Goal: Information Seeking & Learning: Find specific fact

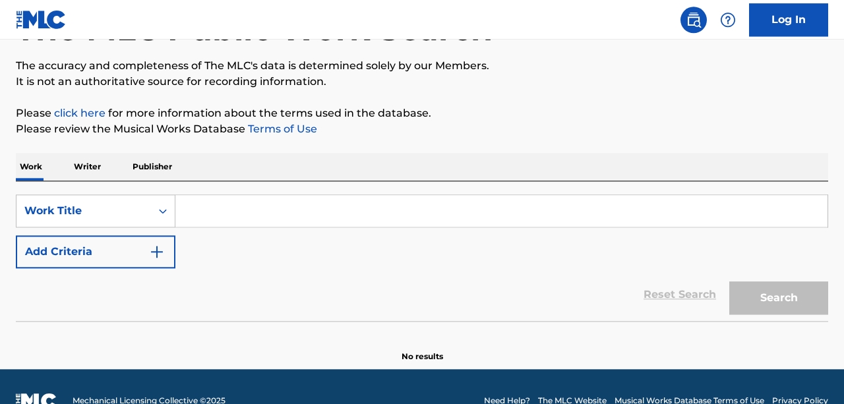
scroll to position [100, 0]
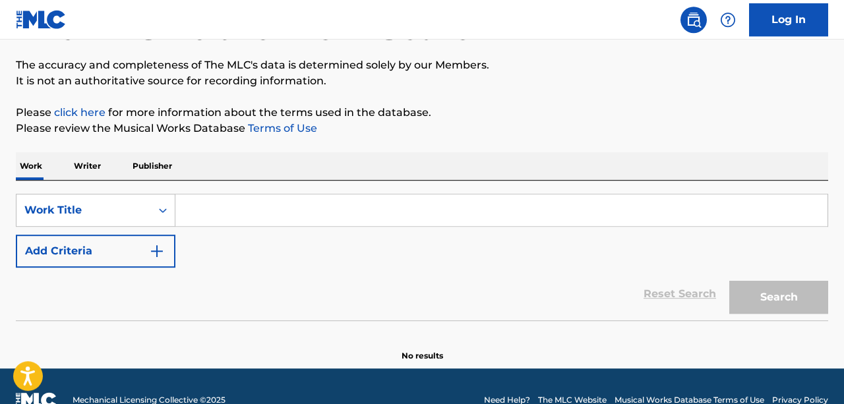
click at [331, 211] on input "Search Form" at bounding box center [501, 211] width 652 height 32
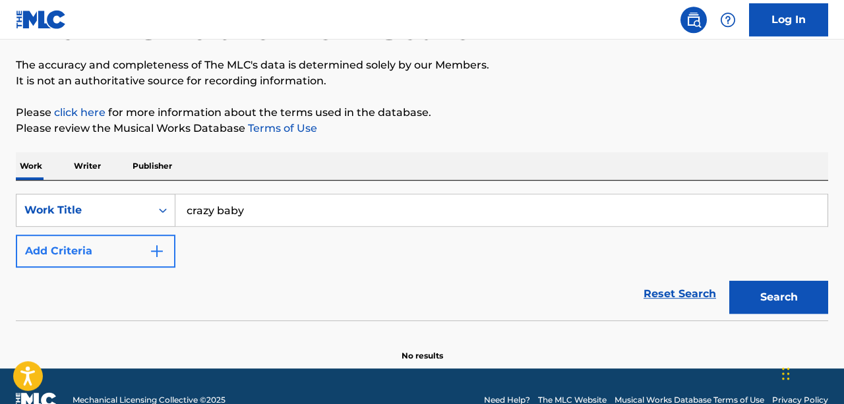
type input "crazy baby"
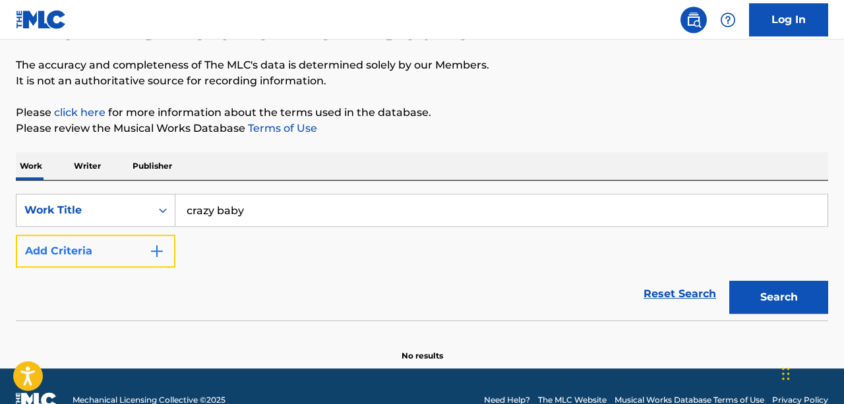
click at [150, 250] on img "Search Form" at bounding box center [157, 251] width 16 height 16
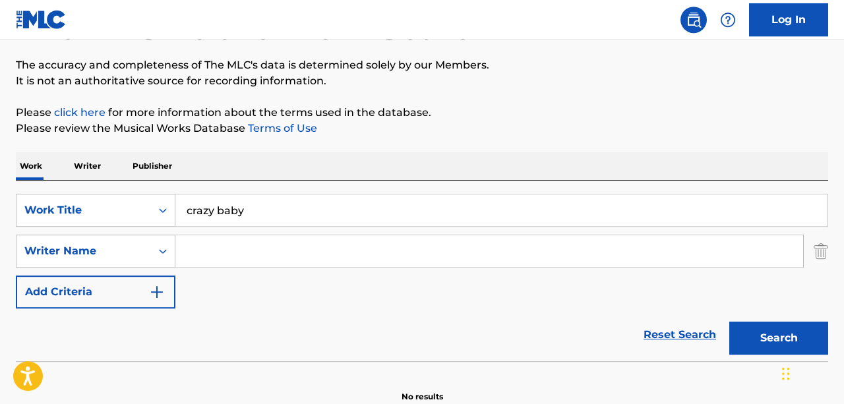
click at [233, 258] on input "Search Form" at bounding box center [489, 252] width 628 height 32
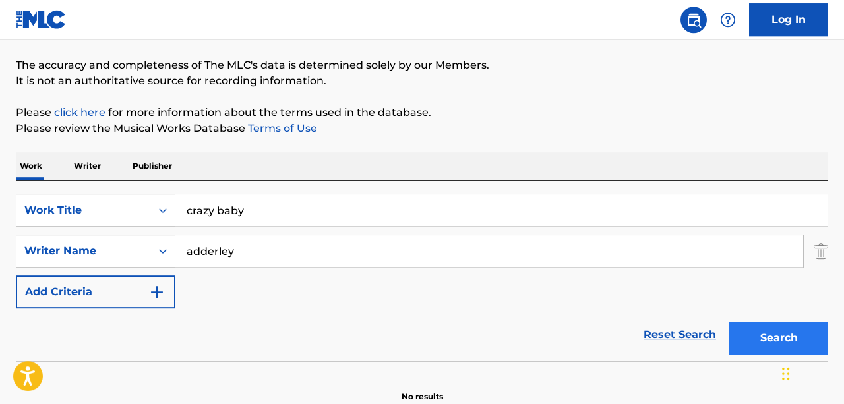
type input "adderley"
click at [768, 336] on button "Search" at bounding box center [779, 338] width 99 height 33
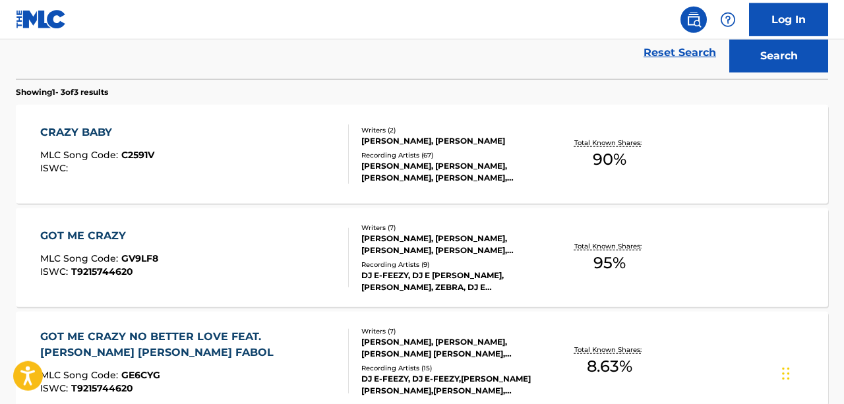
scroll to position [384, 0]
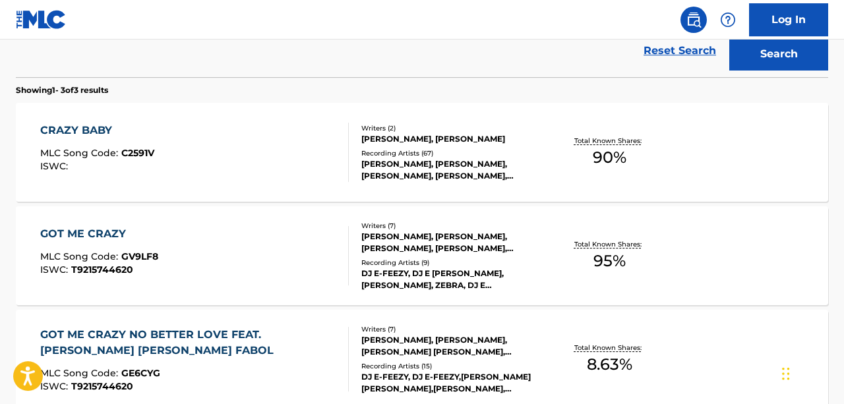
click at [415, 162] on div "[PERSON_NAME], [PERSON_NAME], [PERSON_NAME], [PERSON_NAME], [PERSON_NAME]" at bounding box center [452, 170] width 181 height 24
